Goal: Browse casually

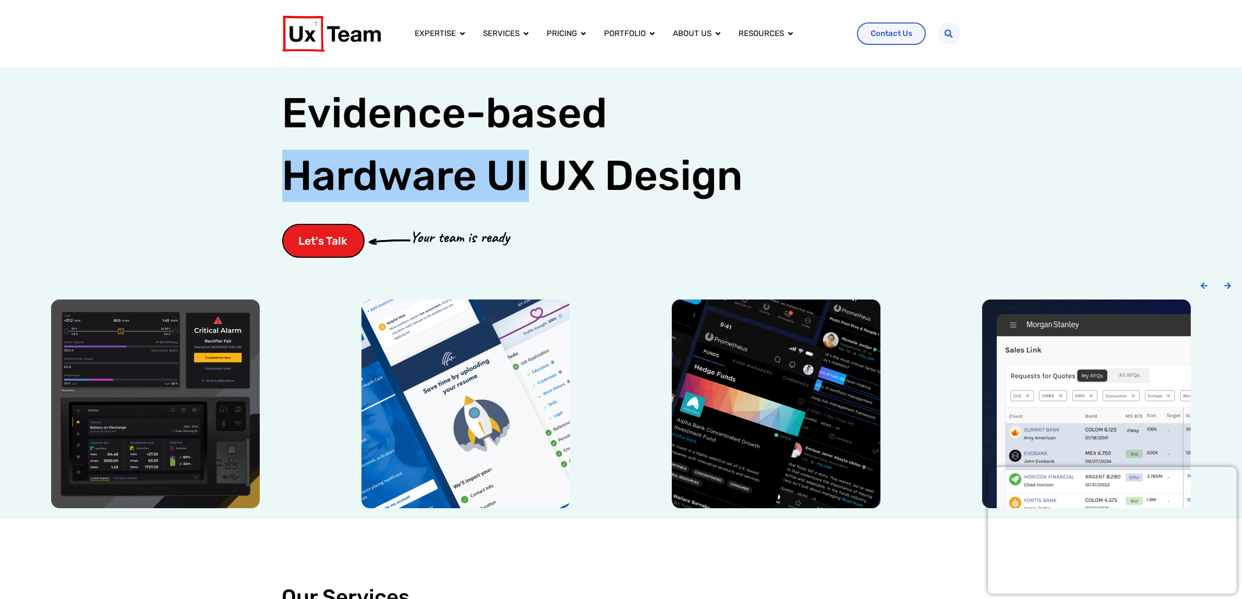
click at [615, 189] on div "Evidence-based UX Design for: Hardware UI Evidence-based Hardware UI UX Design …" at bounding box center [621, 167] width 1242 height 201
